Goal: Task Accomplishment & Management: Manage account settings

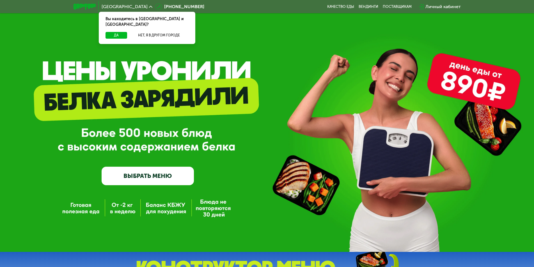
click at [427, 6] on div "Личный кабинет" at bounding box center [442, 6] width 35 height 7
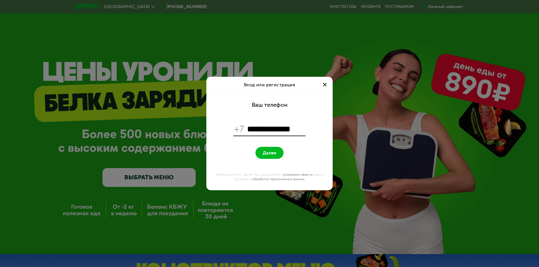
type input "**********"
click at [270, 150] on span "Далее" at bounding box center [269, 152] width 13 height 5
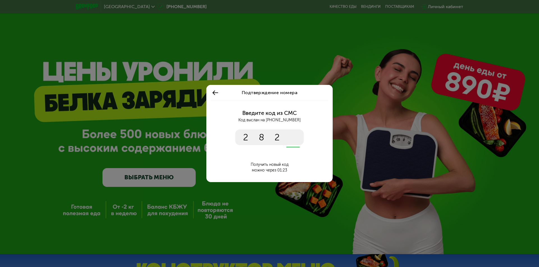
type input "****"
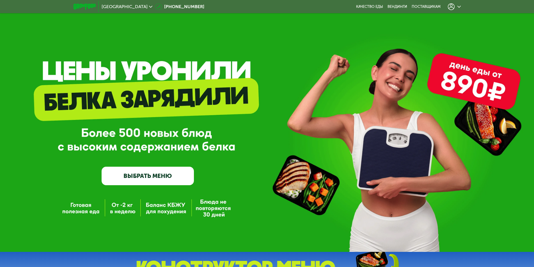
click at [453, 9] on use at bounding box center [451, 6] width 7 height 7
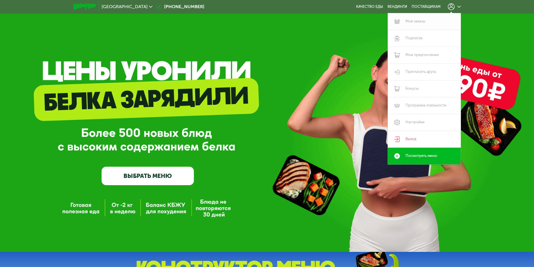
click at [409, 22] on link "Мои заказы" at bounding box center [424, 21] width 73 height 17
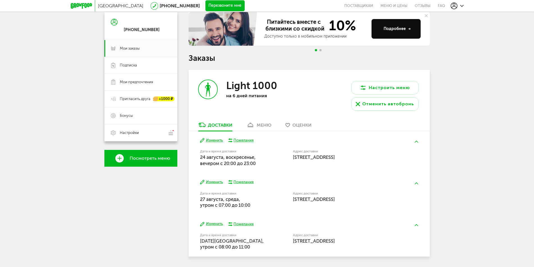
scroll to position [44, 0]
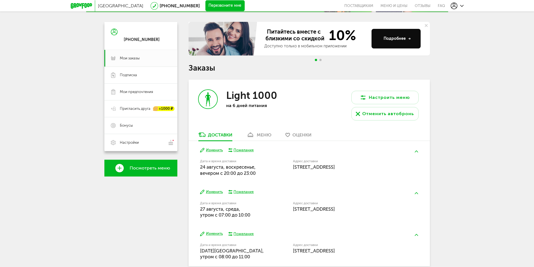
click at [263, 133] on div "меню" at bounding box center [264, 134] width 15 height 5
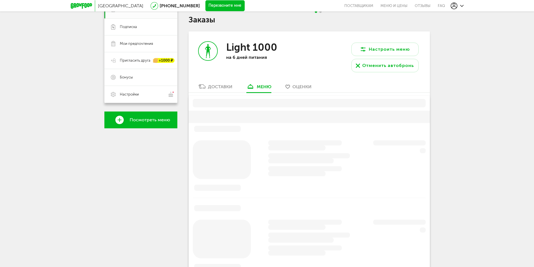
scroll to position [110, 0]
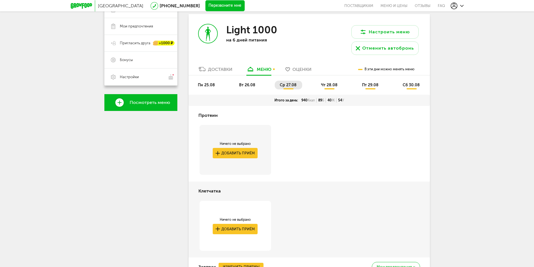
click at [208, 84] on span "пн 25.08" at bounding box center [206, 85] width 17 height 5
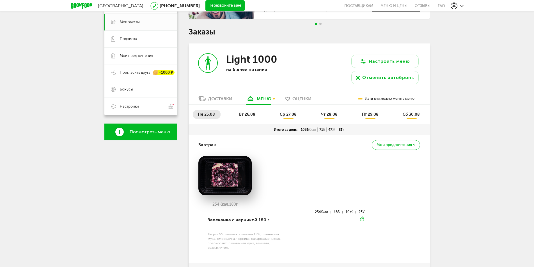
scroll to position [26, 0]
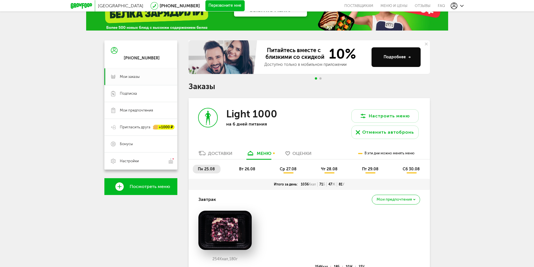
click at [223, 154] on div "Доставки" at bounding box center [220, 153] width 24 height 5
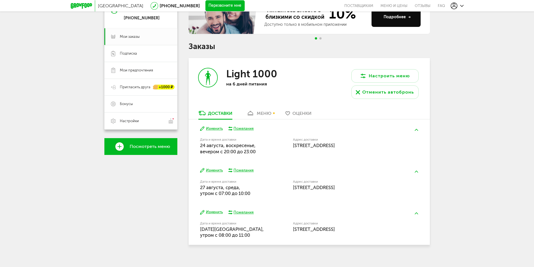
scroll to position [72, 0]
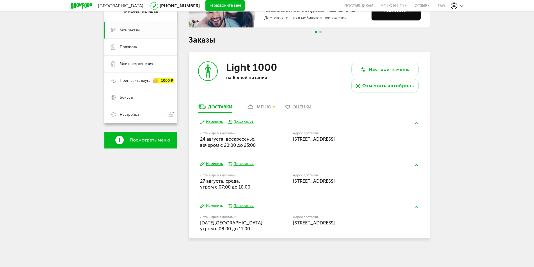
click at [251, 108] on use at bounding box center [250, 107] width 6 height 4
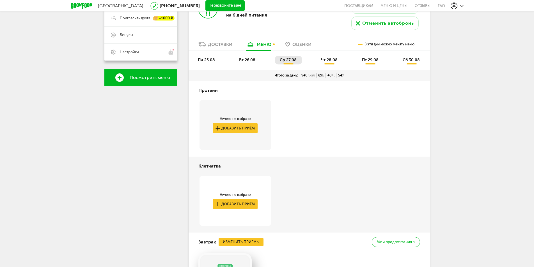
scroll to position [101, 0]
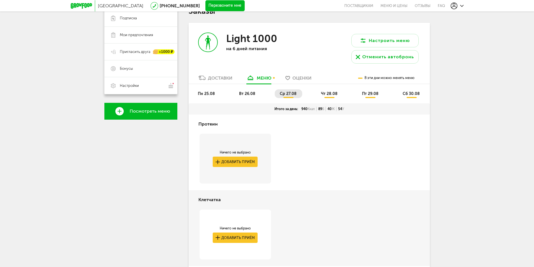
click at [208, 94] on span "пн 25.08" at bounding box center [206, 93] width 17 height 5
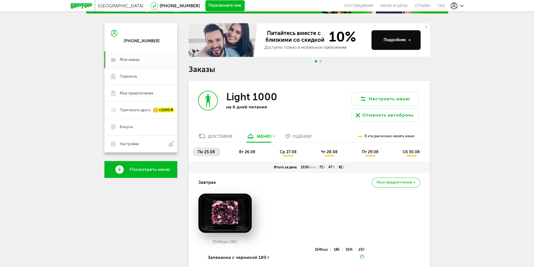
scroll to position [42, 0]
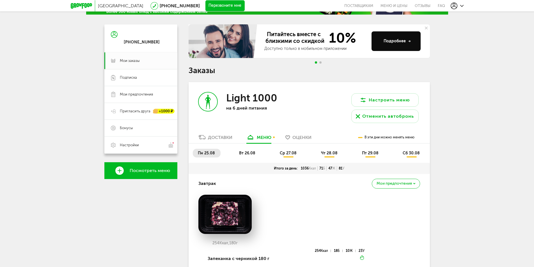
click at [252, 152] on span "вт 26.08" at bounding box center [247, 153] width 16 height 5
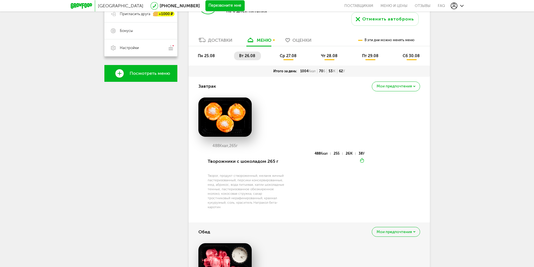
scroll to position [68, 0]
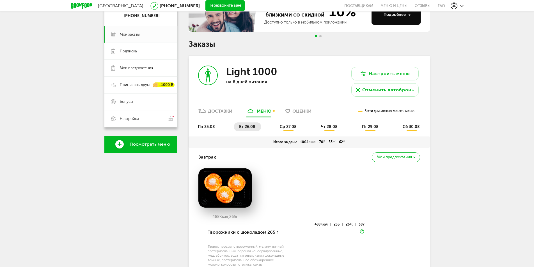
click at [290, 125] on span "ср 27.08" at bounding box center [288, 127] width 17 height 5
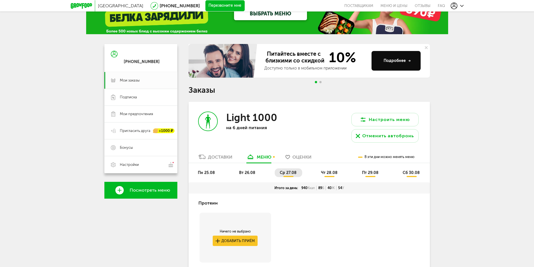
scroll to position [12, 0]
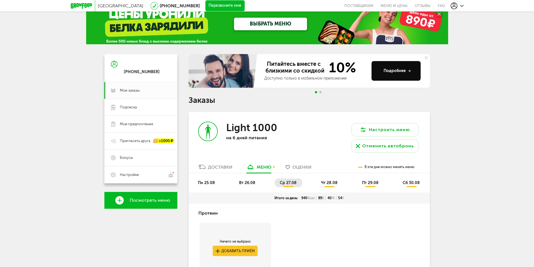
click at [331, 183] on span "чт 28.08" at bounding box center [329, 183] width 17 height 5
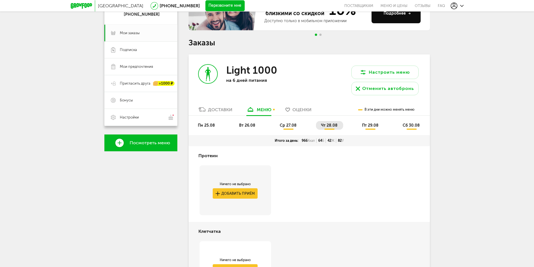
scroll to position [7, 0]
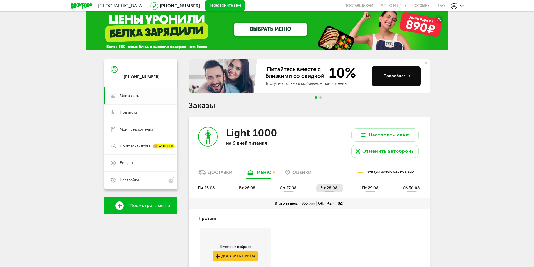
click at [123, 95] on span "Мои заказы" at bounding box center [130, 95] width 20 height 5
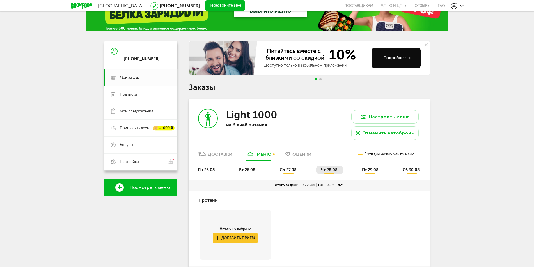
scroll to position [35, 0]
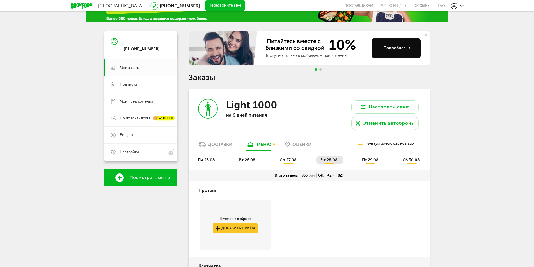
click at [369, 162] on span "пт 29.08" at bounding box center [370, 160] width 17 height 5
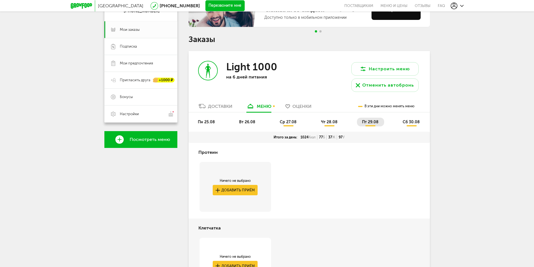
scroll to position [40, 0]
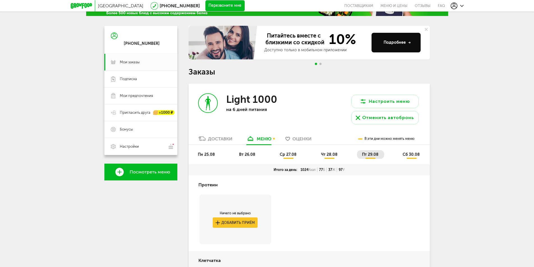
click at [407, 155] on span "сб 30.08" at bounding box center [410, 154] width 17 height 5
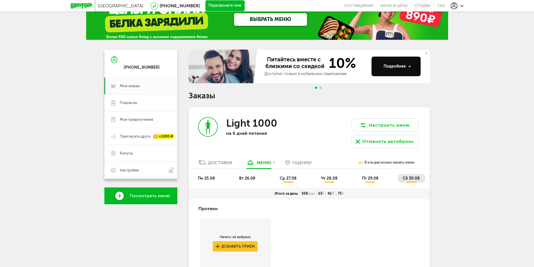
scroll to position [0, 0]
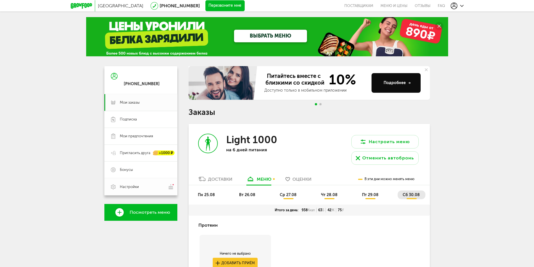
click at [128, 185] on span "Настройки" at bounding box center [129, 187] width 19 height 5
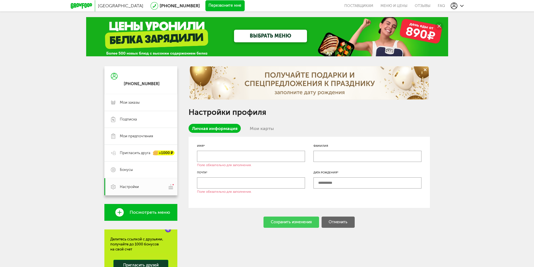
click at [253, 129] on link "Мои карты" at bounding box center [261, 128] width 31 height 9
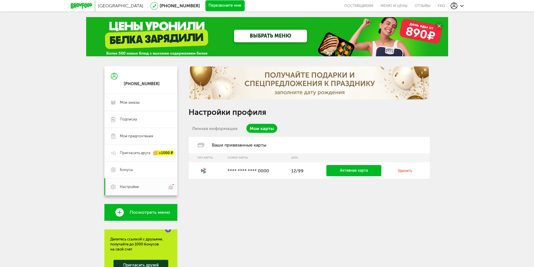
click at [404, 170] on link "Удалить" at bounding box center [404, 171] width 15 height 5
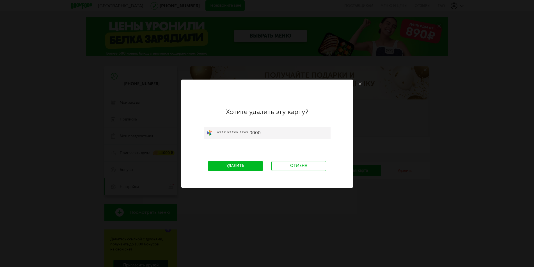
click at [246, 164] on link "Удалить" at bounding box center [235, 166] width 55 height 10
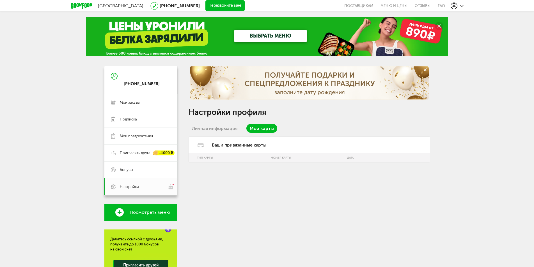
click at [212, 129] on link "Личная информация" at bounding box center [214, 128] width 52 height 9
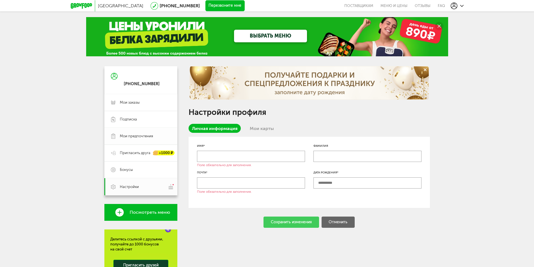
click at [139, 137] on span "Мои предпочтения" at bounding box center [136, 136] width 33 height 5
